Goal: Task Accomplishment & Management: Complete application form

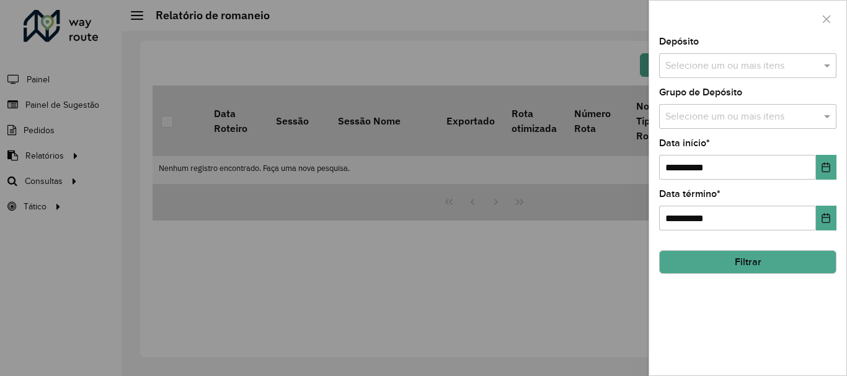
click at [689, 64] on input "text" at bounding box center [741, 66] width 159 height 15
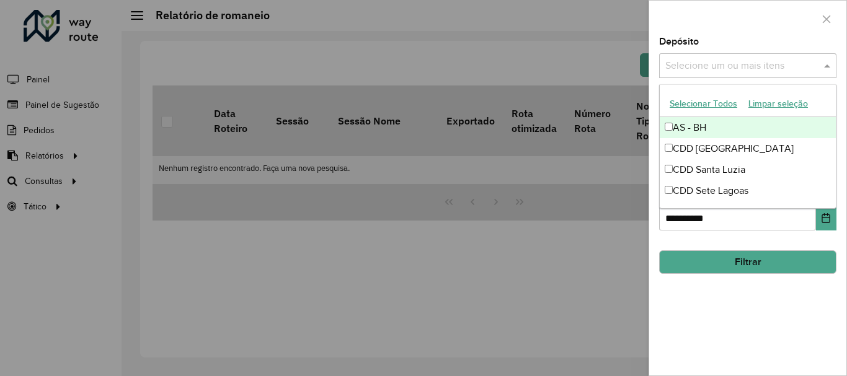
click at [94, 99] on div at bounding box center [423, 188] width 847 height 376
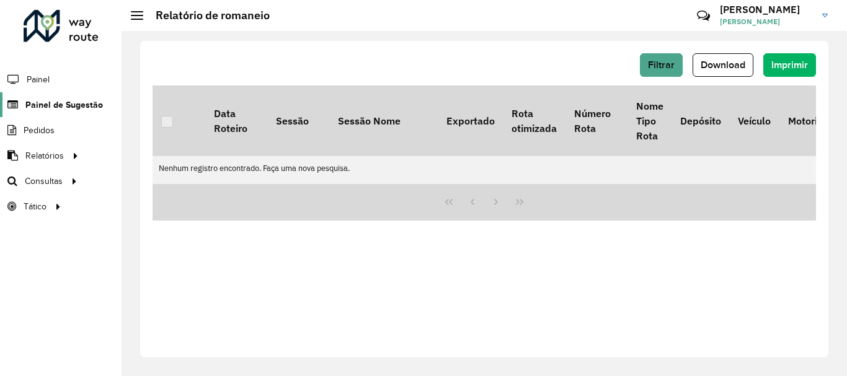
click at [89, 102] on span "Painel de Sugestão" at bounding box center [64, 105] width 78 height 13
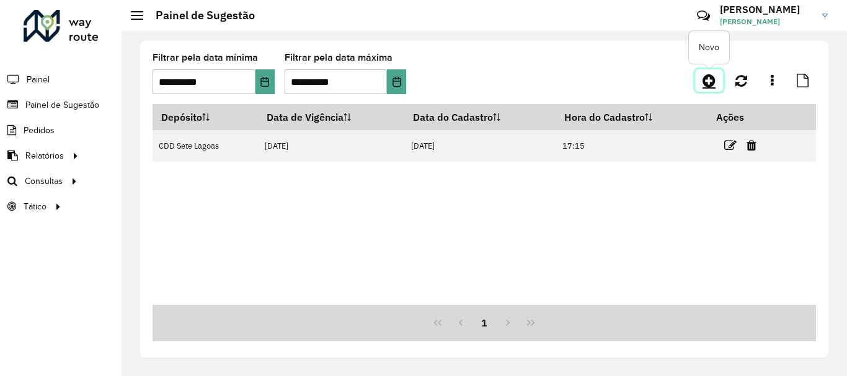
click at [705, 81] on icon at bounding box center [709, 80] width 13 height 15
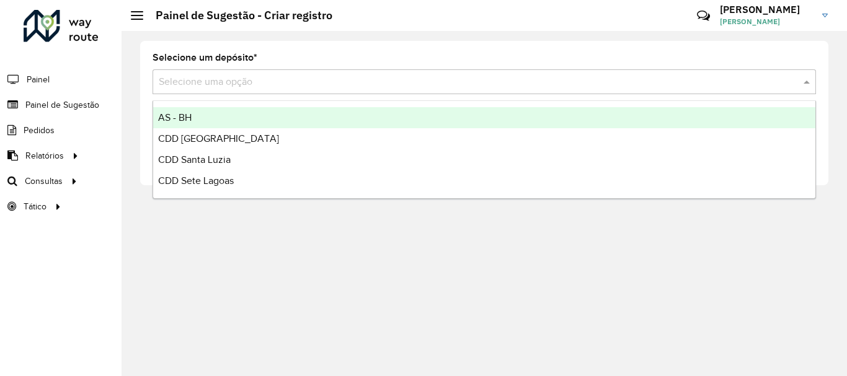
click at [407, 89] on div "Selecione uma opção" at bounding box center [484, 81] width 663 height 25
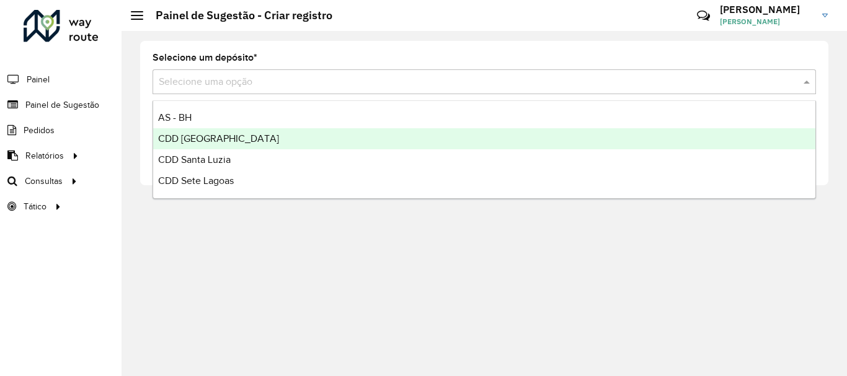
click at [322, 138] on div "CDD [GEOGRAPHIC_DATA]" at bounding box center [484, 138] width 662 height 21
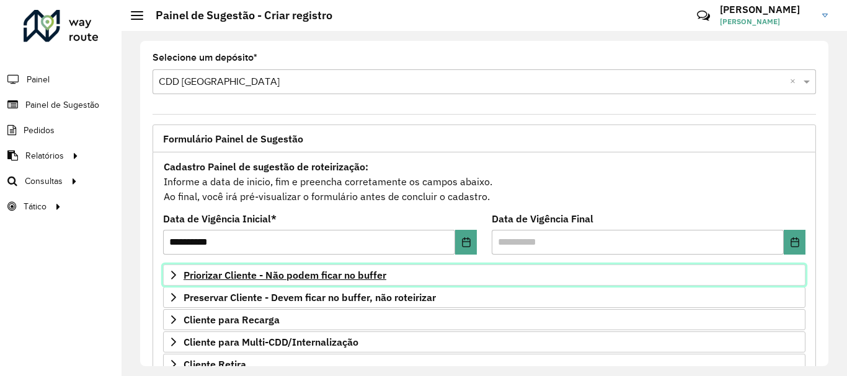
click at [407, 285] on link "Priorizar Cliente - Não podem ficar no buffer" at bounding box center [484, 275] width 642 height 21
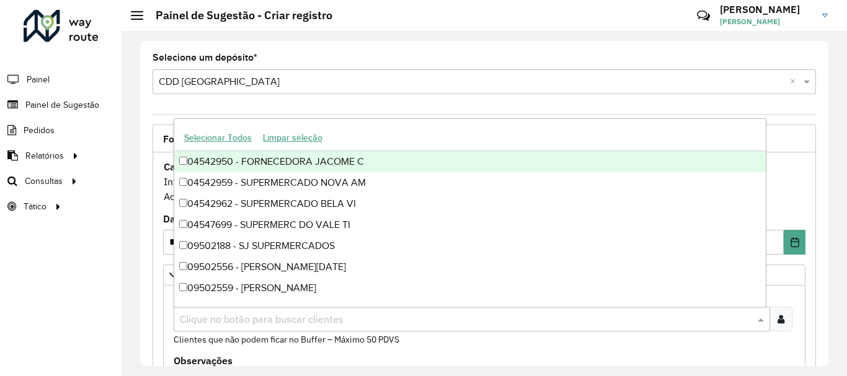
click at [342, 322] on input "text" at bounding box center [466, 320] width 578 height 15
paste input "****"
type input "****"
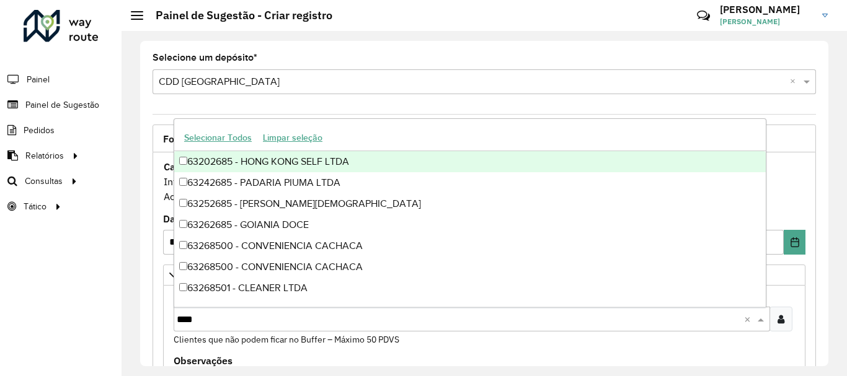
click at [329, 161] on div "63202685 - HONG KONG SELF LTDA" at bounding box center [470, 161] width 592 height 21
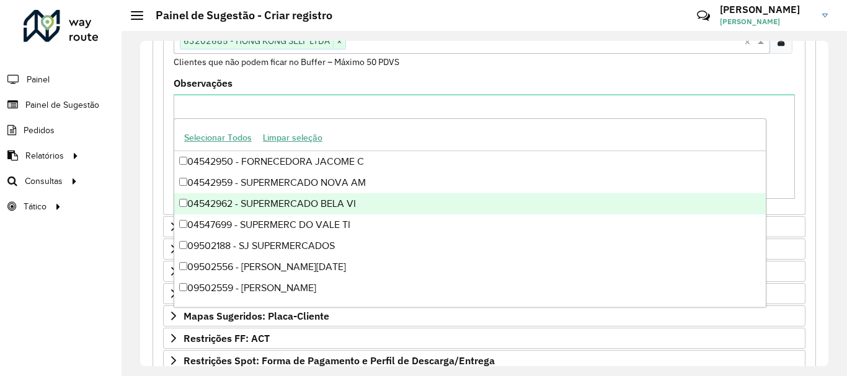
scroll to position [449, 0]
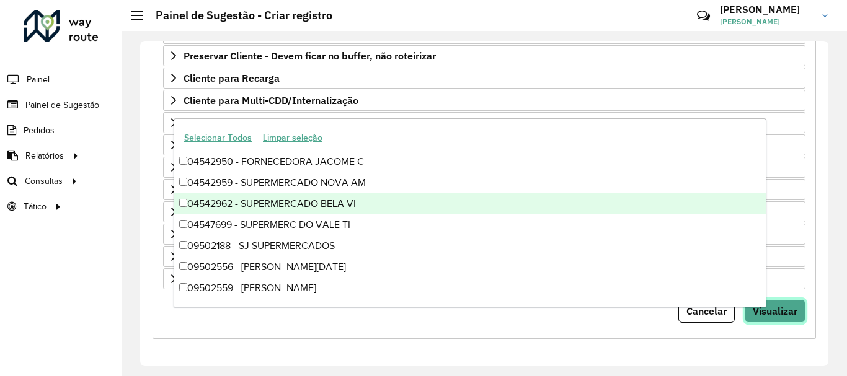
click at [789, 306] on span "Visualizar" at bounding box center [775, 311] width 45 height 12
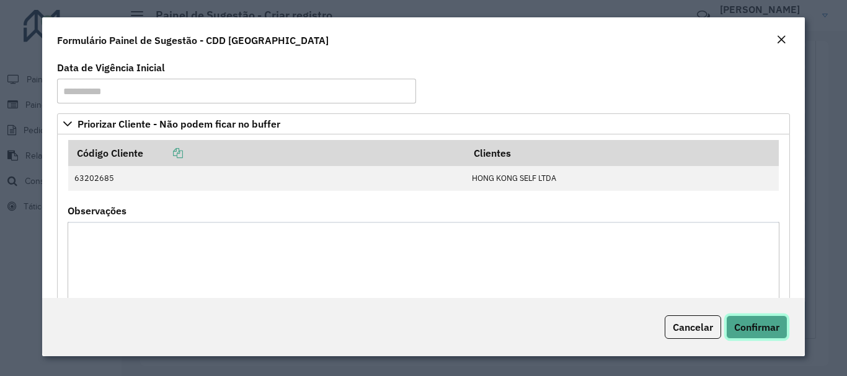
click at [776, 319] on button "Confirmar" at bounding box center [756, 328] width 61 height 24
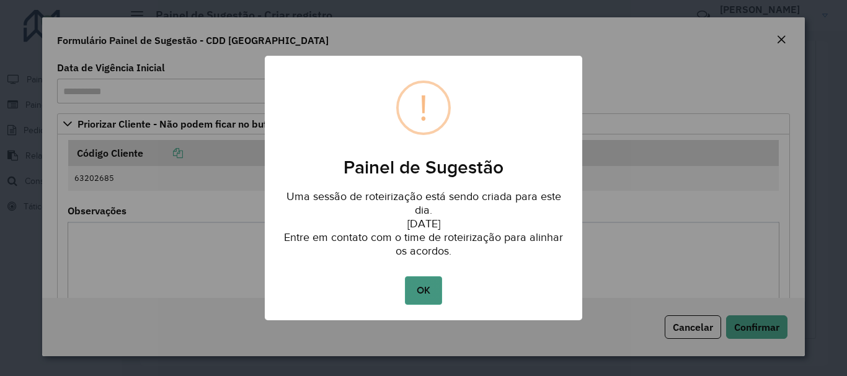
click at [416, 280] on button "OK" at bounding box center [423, 291] width 37 height 29
